Goal: Communication & Community: Answer question/provide support

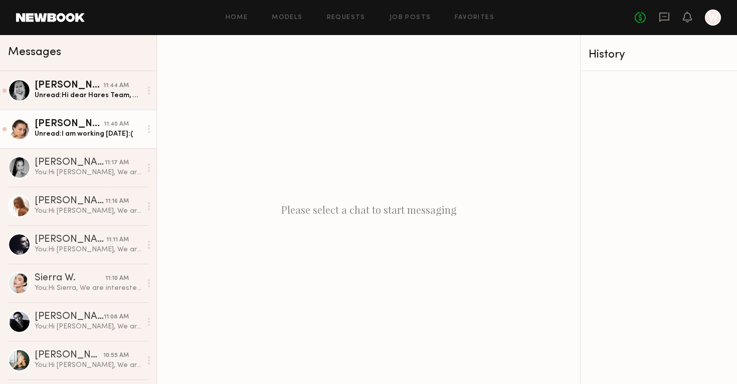
click at [110, 142] on link "Cara L. 11:40 AM Unread: I am working tomorrow:(" at bounding box center [78, 129] width 156 height 39
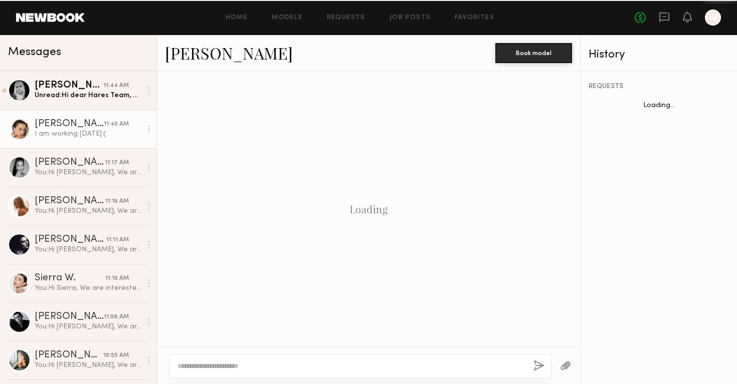
scroll to position [300, 0]
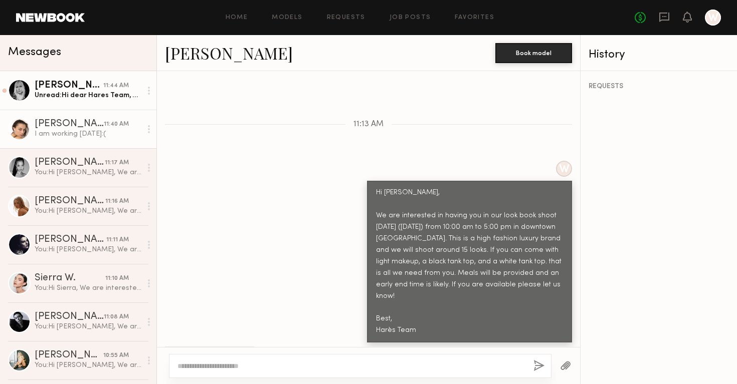
click at [64, 93] on div "Unread: Hi dear Hares Team, hope you are well. I’m interested and available [DA…" at bounding box center [88, 96] width 107 height 10
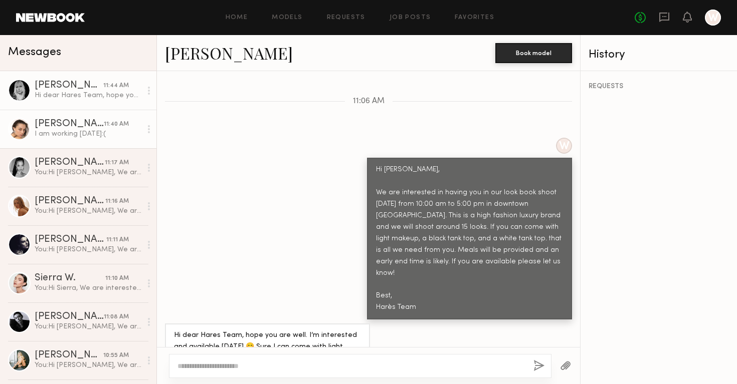
click at [83, 142] on link "[PERSON_NAME] 11:40 AM I am working [DATE]:(" at bounding box center [78, 129] width 156 height 39
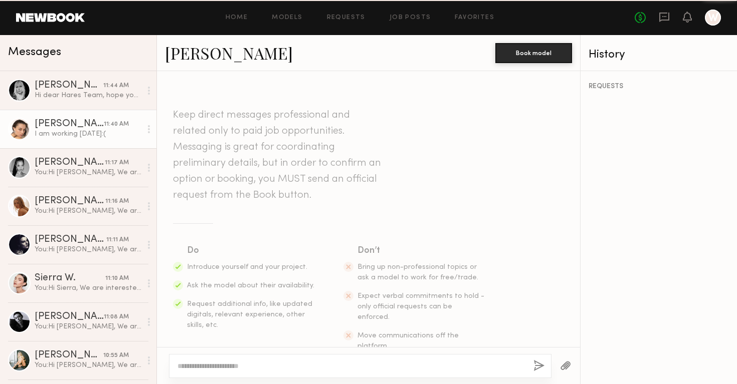
scroll to position [300, 0]
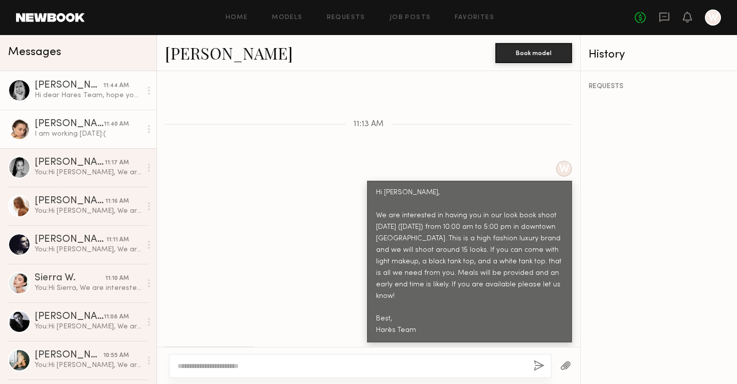
click at [47, 106] on link "Anna E. 11:44 AM Hi dear Hares Team, hope you are well. I’m interested and avai…" at bounding box center [78, 90] width 156 height 39
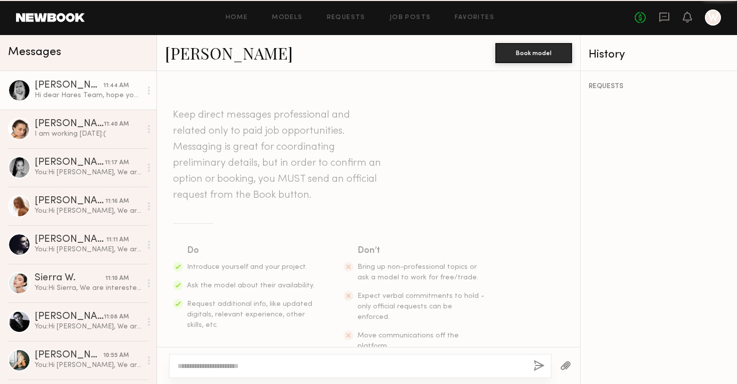
scroll to position [323, 0]
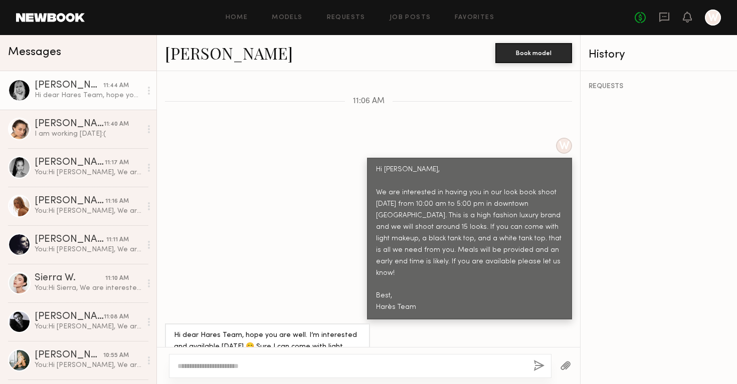
click at [49, 86] on div "[PERSON_NAME]" at bounding box center [69, 86] width 69 height 10
click at [20, 88] on div at bounding box center [19, 90] width 23 height 23
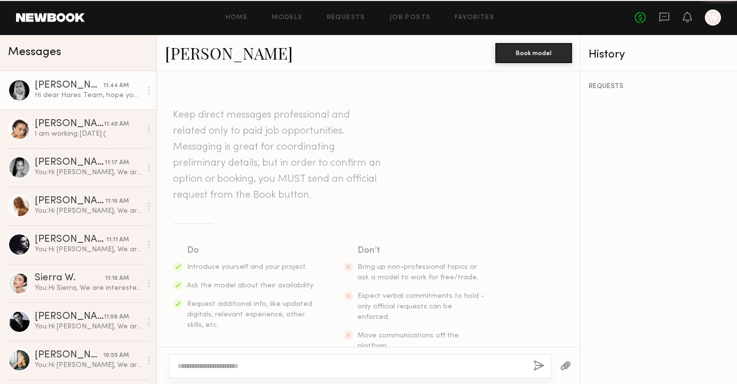
scroll to position [272, 0]
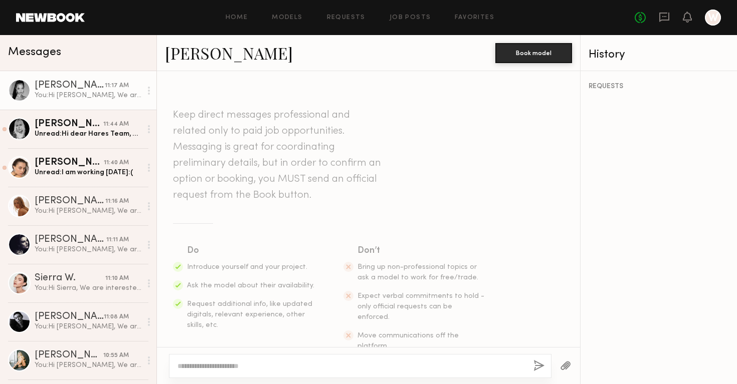
scroll to position [272, 0]
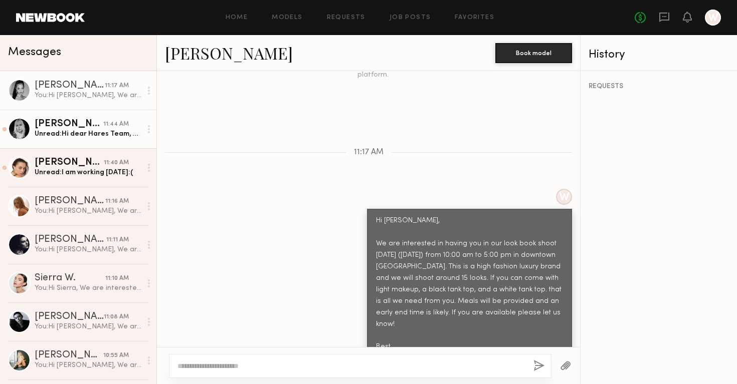
click at [99, 132] on div "Unread: Hi dear Hares Team, hope you are well. I’m interested and available [DA…" at bounding box center [88, 134] width 107 height 10
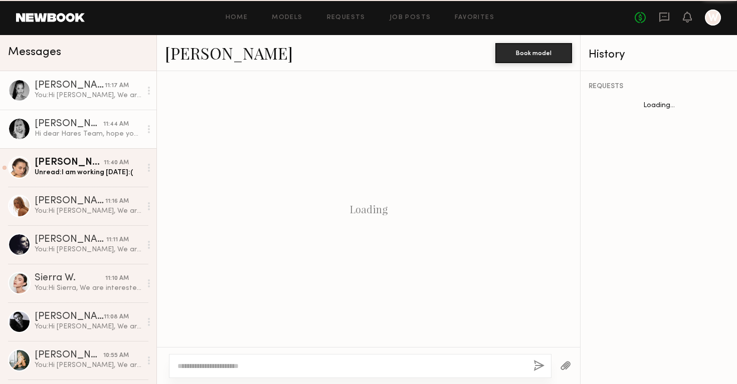
scroll to position [323, 0]
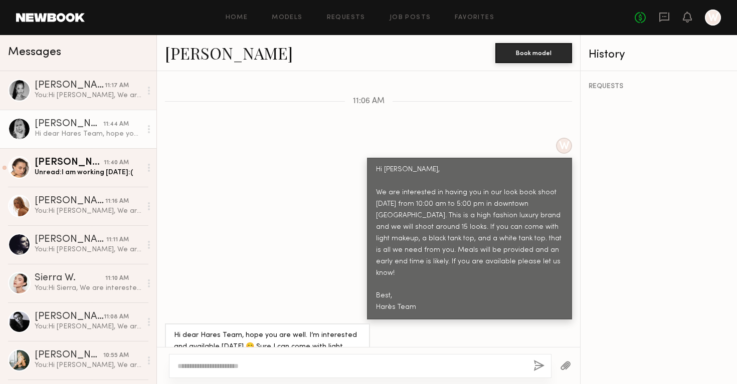
click at [189, 55] on link "[PERSON_NAME]" at bounding box center [229, 53] width 128 height 22
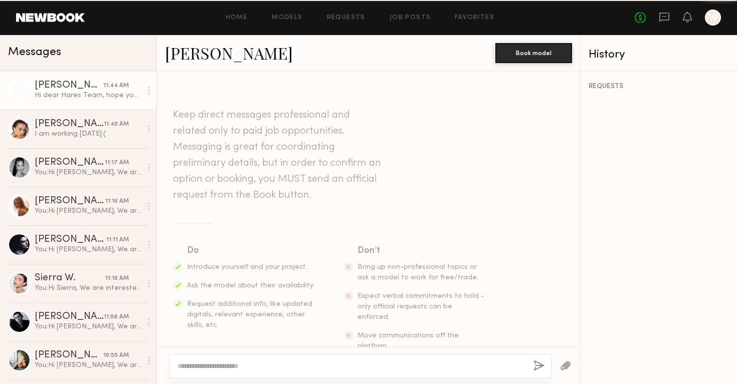
scroll to position [323, 0]
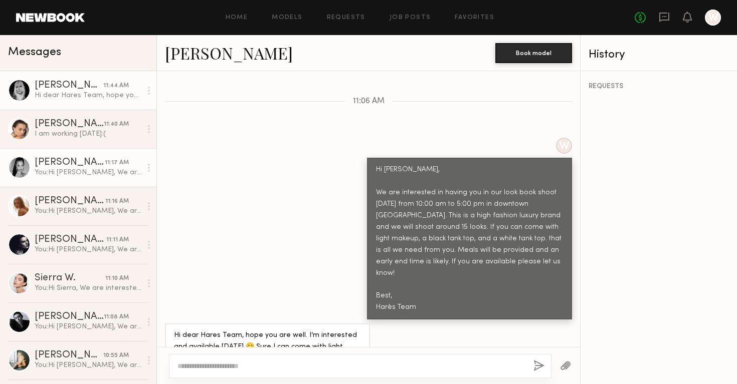
click at [110, 169] on div "You: Hi [PERSON_NAME], We are interested in having you in our look book shoot […" at bounding box center [88, 173] width 107 height 10
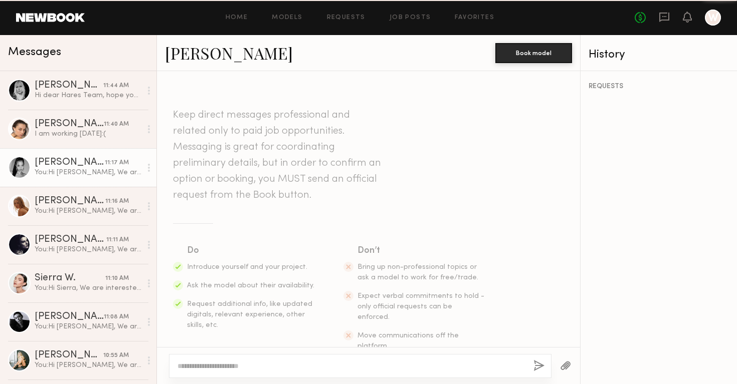
scroll to position [272, 0]
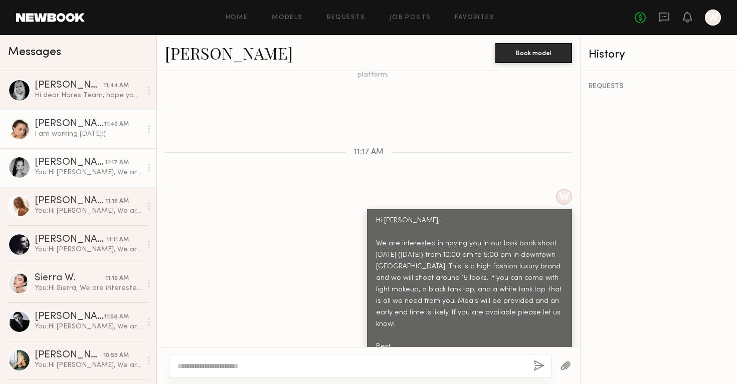
click at [102, 138] on div "I am working [DATE]:(" at bounding box center [88, 134] width 107 height 10
